Goal: Use online tool/utility

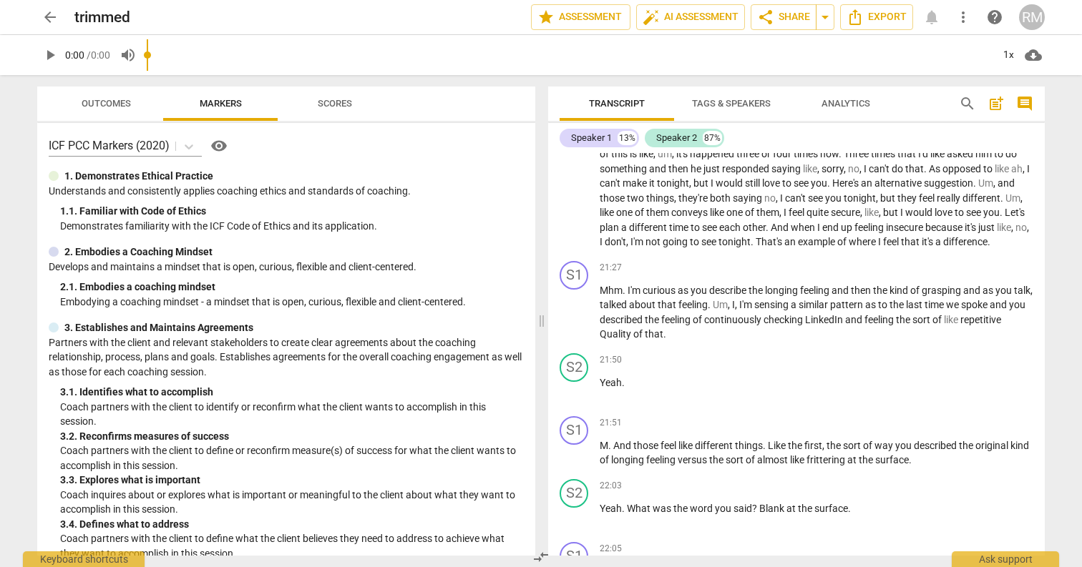
scroll to position [4103, 0]
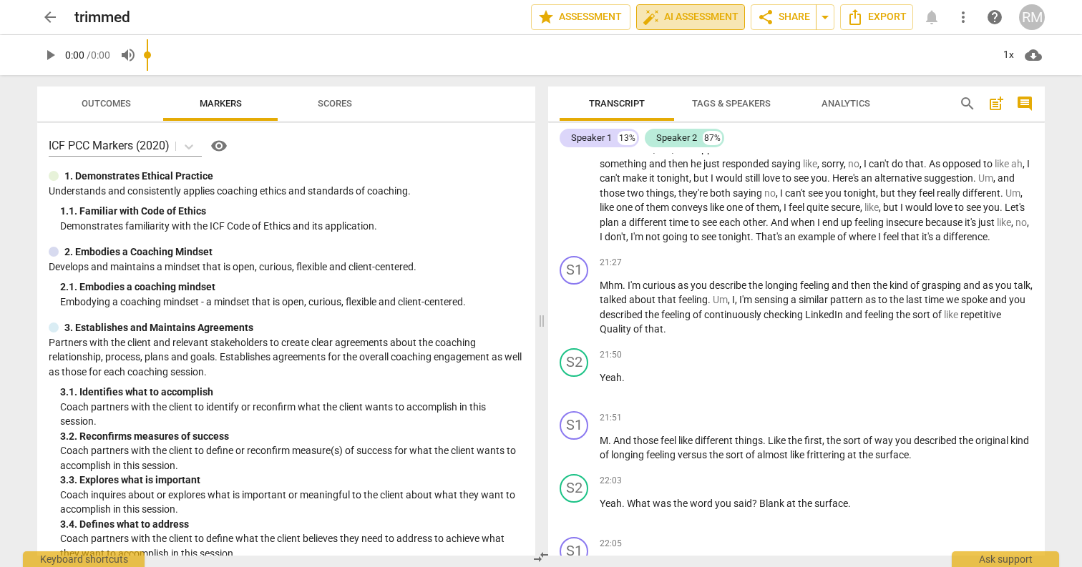
click at [676, 16] on span "auto_fix_high AI Assessment" at bounding box center [691, 17] width 96 height 17
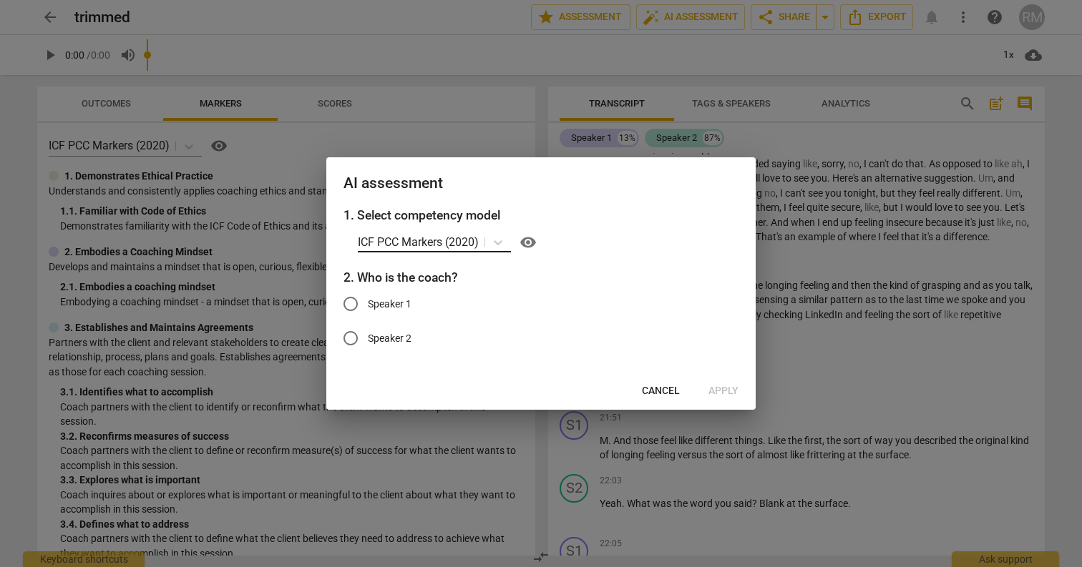
click at [469, 246] on p "ICF PCC Markers (2020)" at bounding box center [418, 242] width 121 height 16
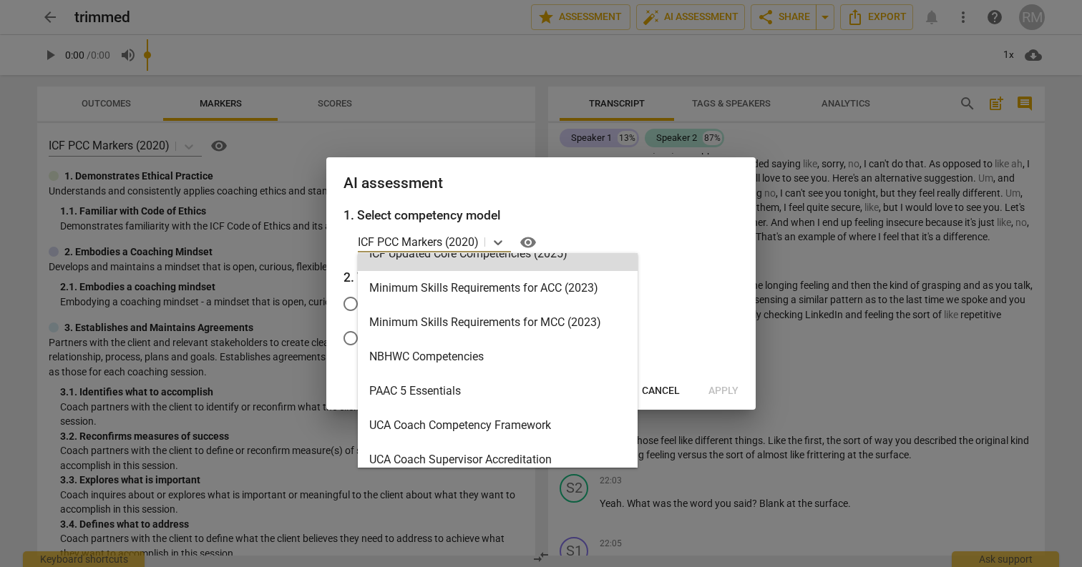
scroll to position [341, 0]
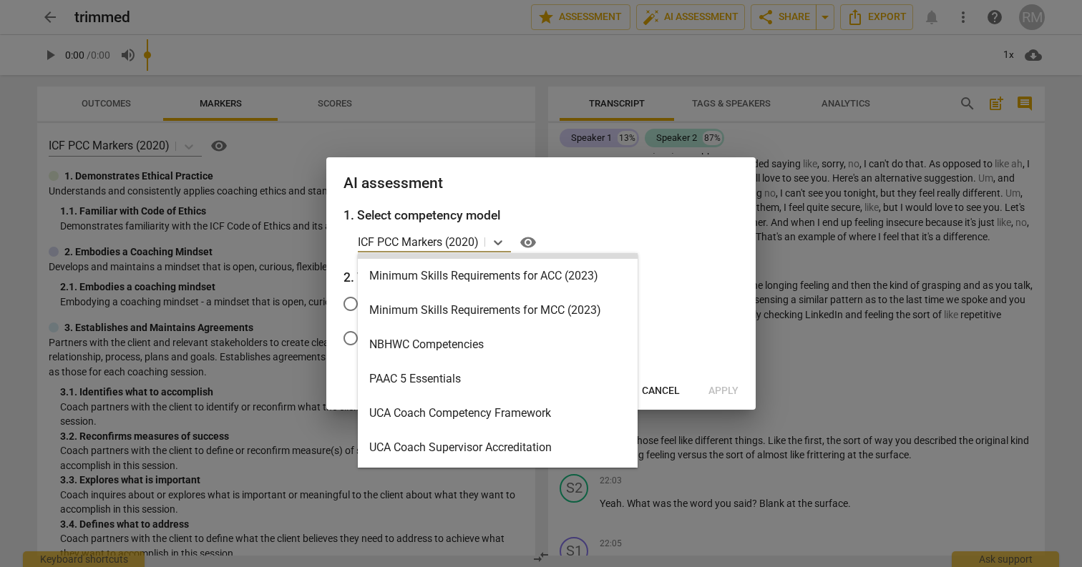
click at [493, 362] on div "PAAC 5 Essentials" at bounding box center [498, 379] width 280 height 34
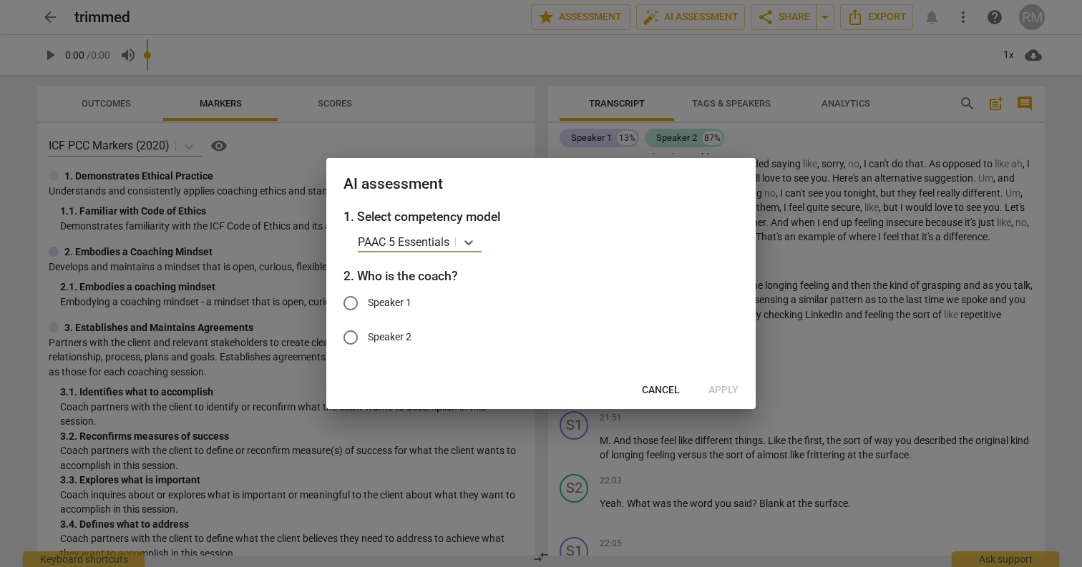
click at [448, 240] on p "PAAC 5 Essentials" at bounding box center [404, 242] width 92 height 16
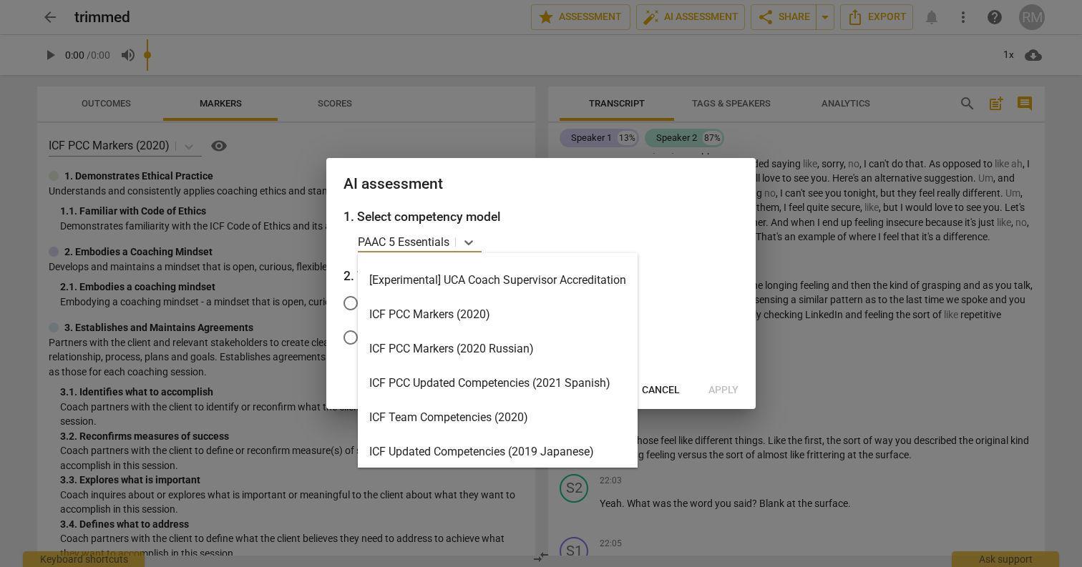
scroll to position [0, 0]
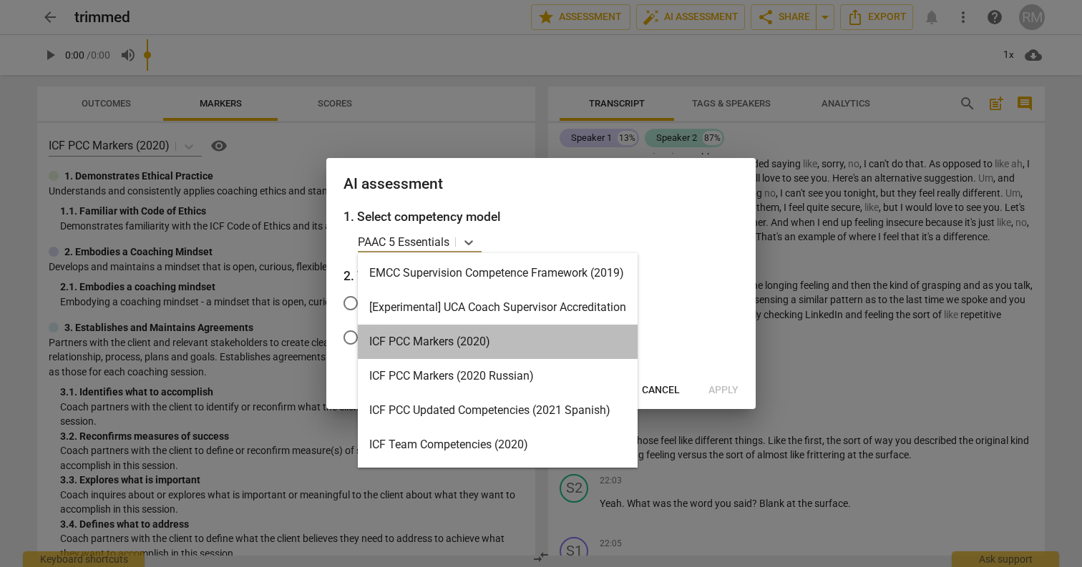
click at [514, 345] on div "ICF PCC Markers (2020)" at bounding box center [498, 342] width 280 height 34
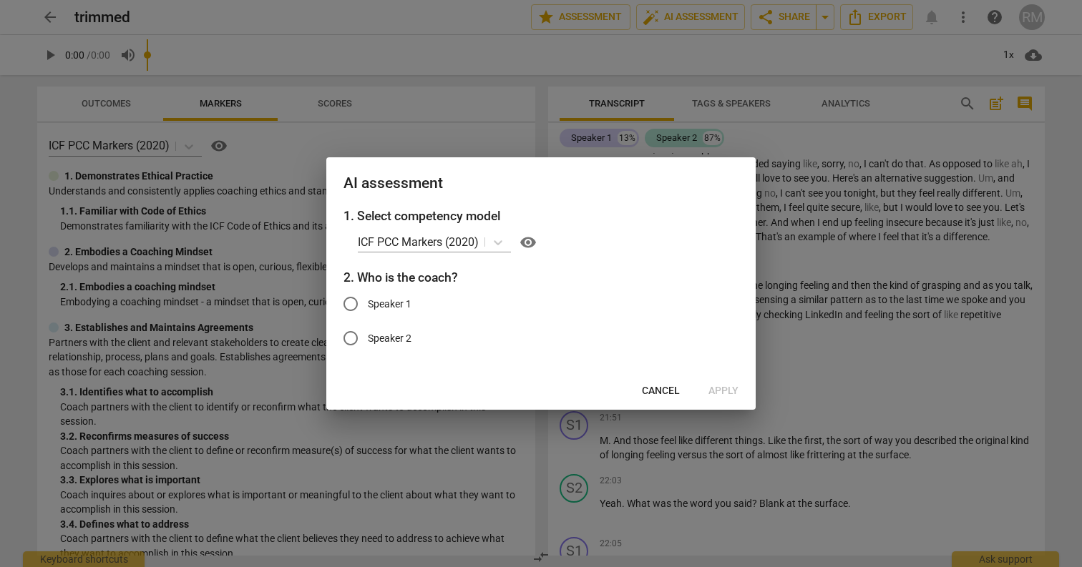
click at [472, 229] on div "1. Select competency model ICF PCC Markers (2020) visibility 2. Who is the coac…" at bounding box center [540, 289] width 429 height 167
click at [502, 244] on icon at bounding box center [498, 242] width 14 height 14
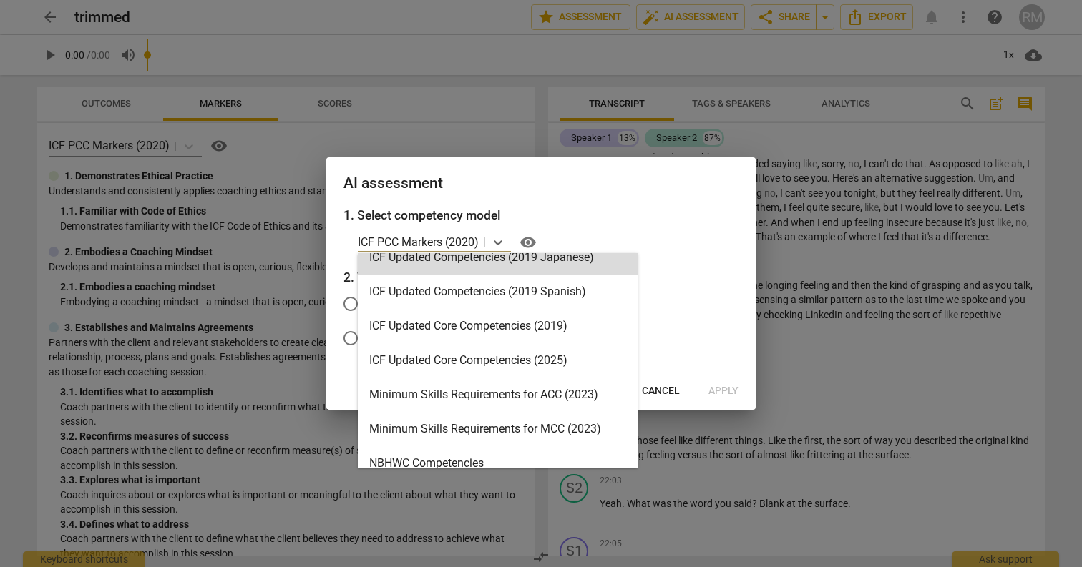
scroll to position [226, 0]
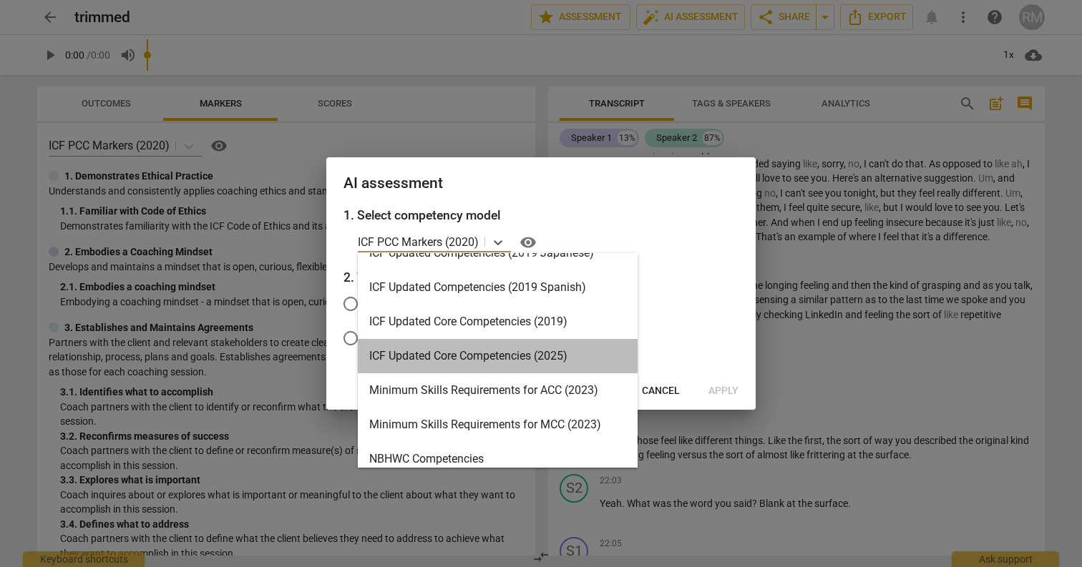
click at [541, 358] on div "ICF Updated Core Competencies (2025)" at bounding box center [498, 356] width 280 height 34
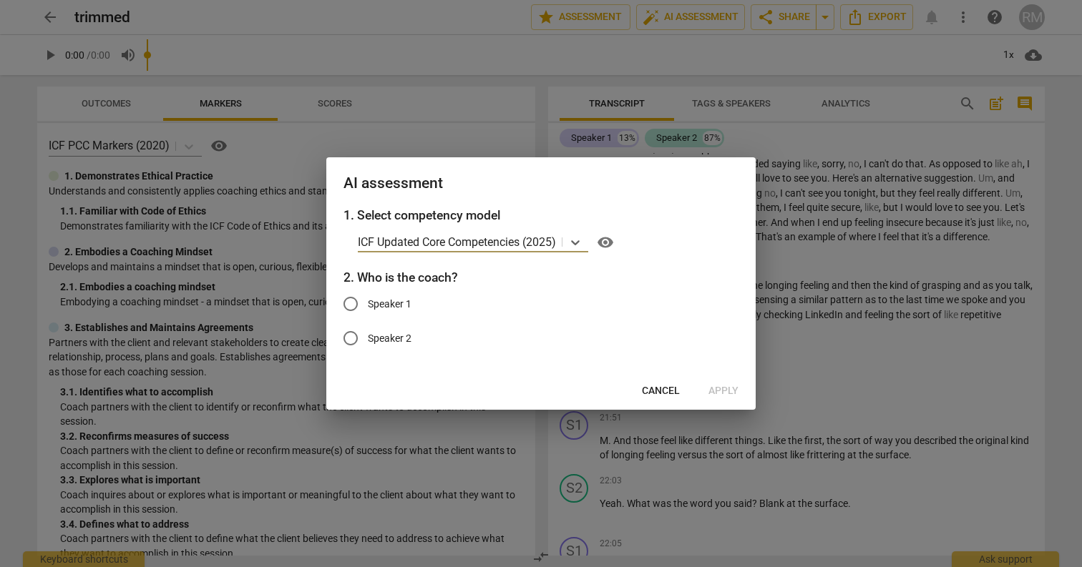
click at [367, 309] on input "Speaker 1" at bounding box center [350, 304] width 34 height 34
radio input "true"
click at [730, 386] on span "Apply" at bounding box center [723, 391] width 30 height 14
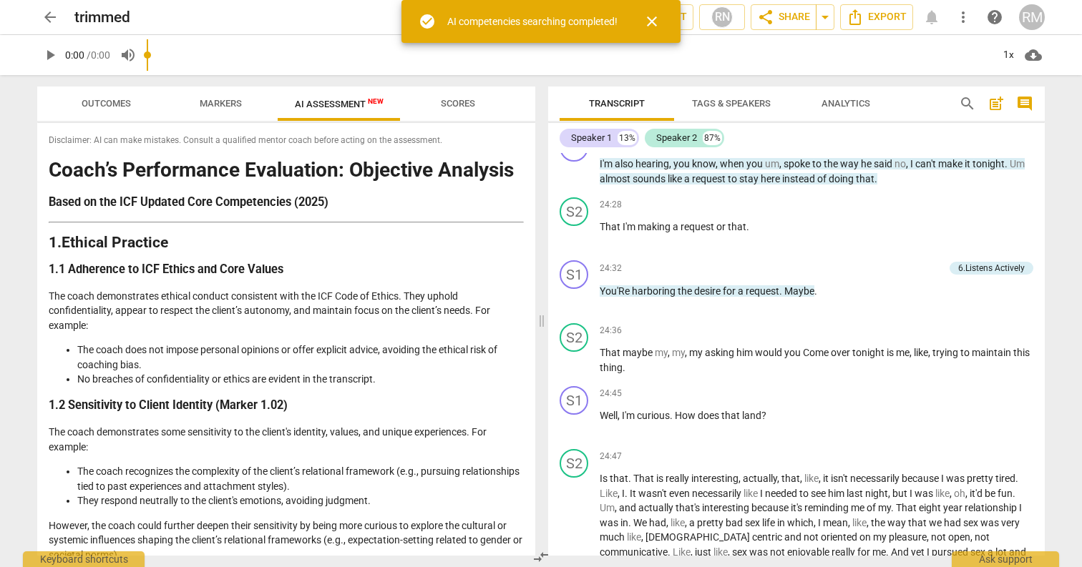
scroll to position [5222, 0]
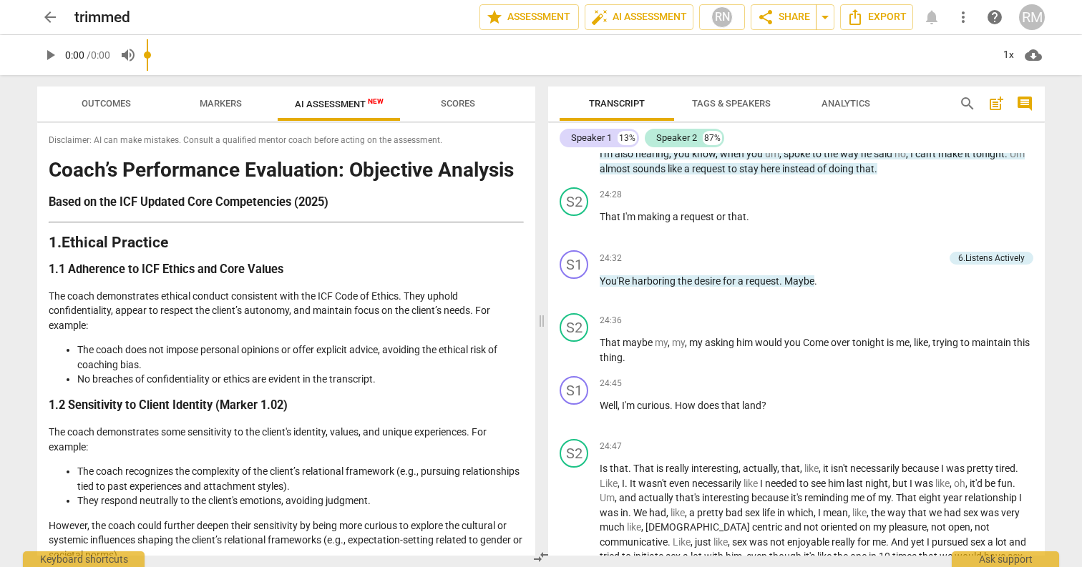
click at [1052, 329] on div "Transcript Tags & Speakers Analytics search post_add comment Speaker 1 13% Spea…" at bounding box center [799, 321] width 514 height 492
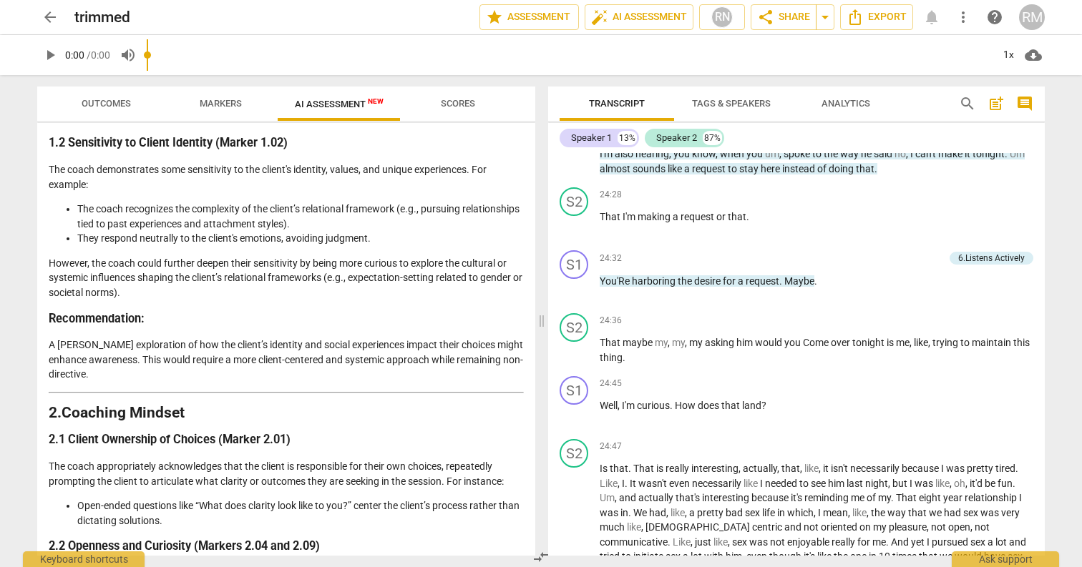
scroll to position [269, 0]
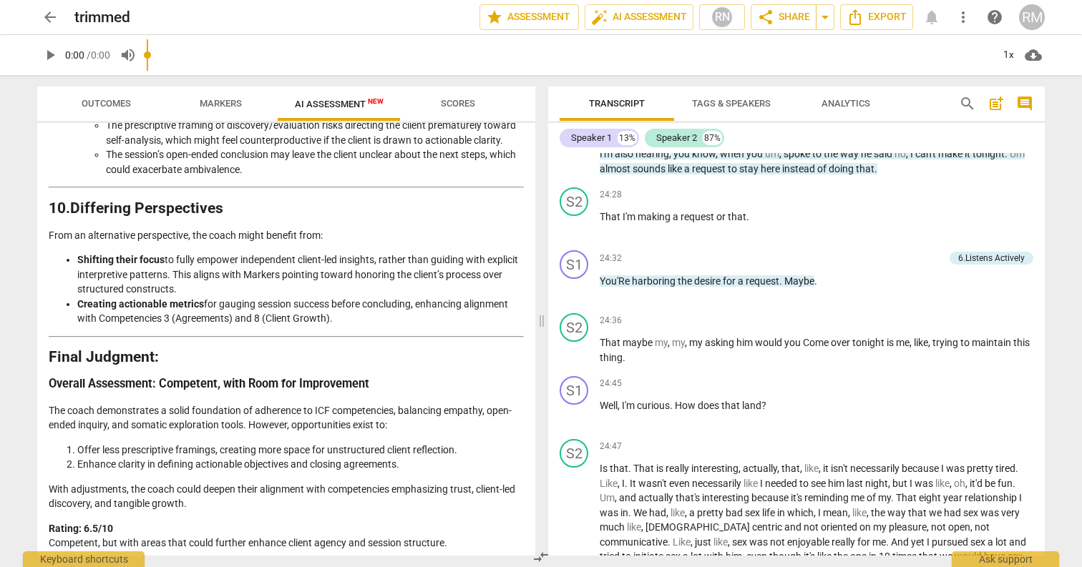
scroll to position [2405, 0]
